Goal: Find specific page/section: Find specific page/section

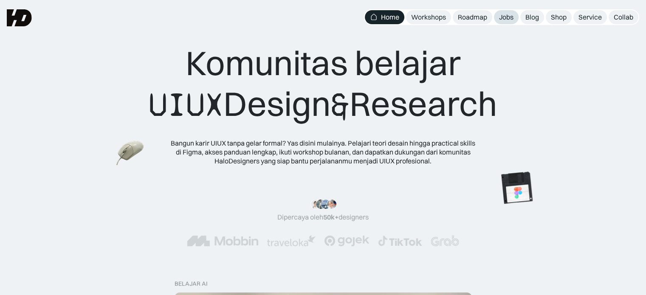
click at [503, 18] on div "Jobs" at bounding box center [506, 17] width 14 height 9
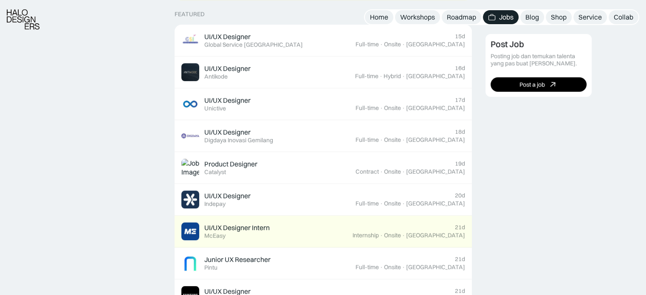
scroll to position [340, 0]
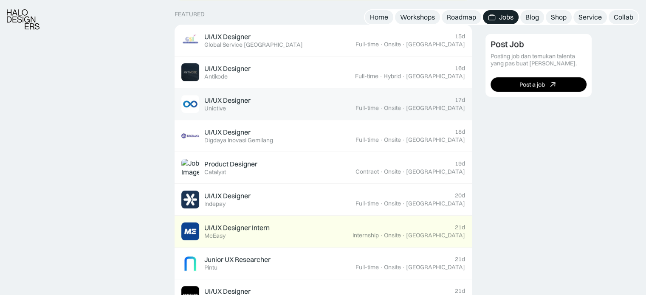
click at [433, 99] on div "17d Full-time · Onsite · [GEOGRAPHIC_DATA]" at bounding box center [411, 103] width 110 height 15
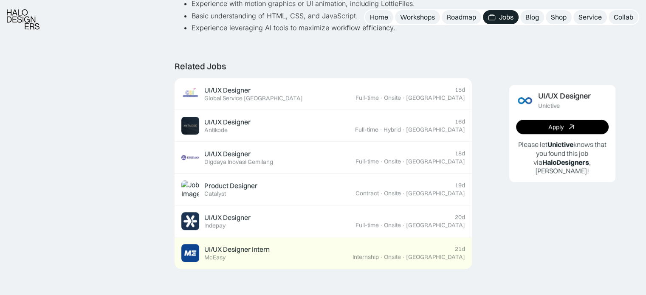
scroll to position [504, 0]
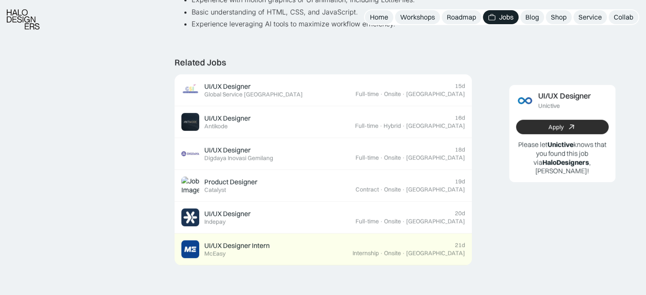
click at [570, 130] on icon at bounding box center [571, 127] width 12 height 12
